Goal: Find specific page/section: Find specific page/section

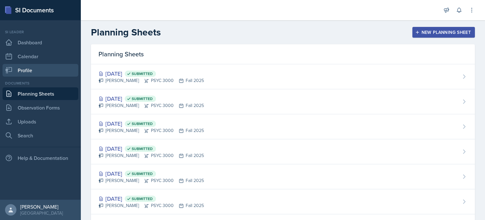
scroll to position [34, 0]
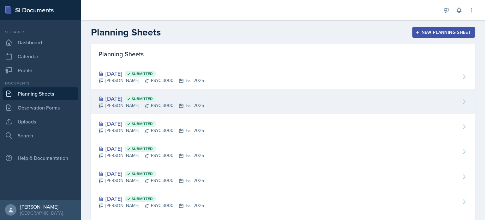
click at [184, 103] on icon at bounding box center [181, 105] width 5 height 5
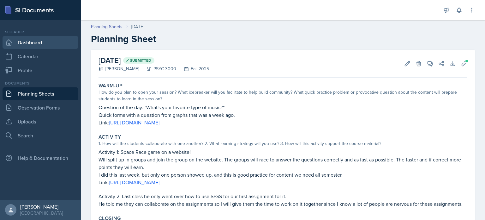
click at [62, 43] on link "Dashboard" at bounding box center [41, 42] width 76 height 13
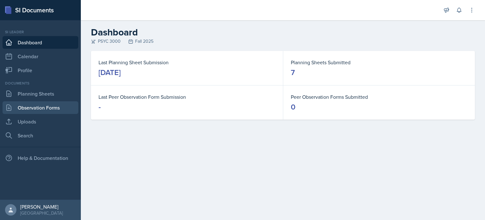
click at [54, 101] on link "Observation Forms" at bounding box center [41, 107] width 76 height 13
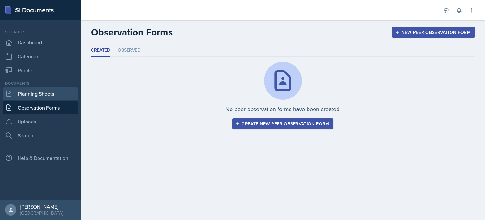
click at [57, 96] on link "Planning Sheets" at bounding box center [41, 93] width 76 height 13
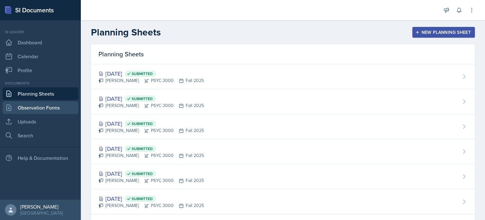
click at [57, 104] on link "Observation Forms" at bounding box center [41, 107] width 76 height 13
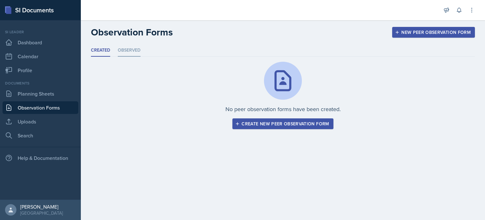
click at [122, 55] on li "Observed" at bounding box center [129, 50] width 23 height 12
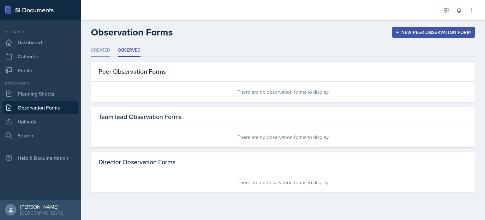
click at [109, 51] on li "Created" at bounding box center [100, 50] width 19 height 12
